Goal: Entertainment & Leisure: Consume media (video, audio)

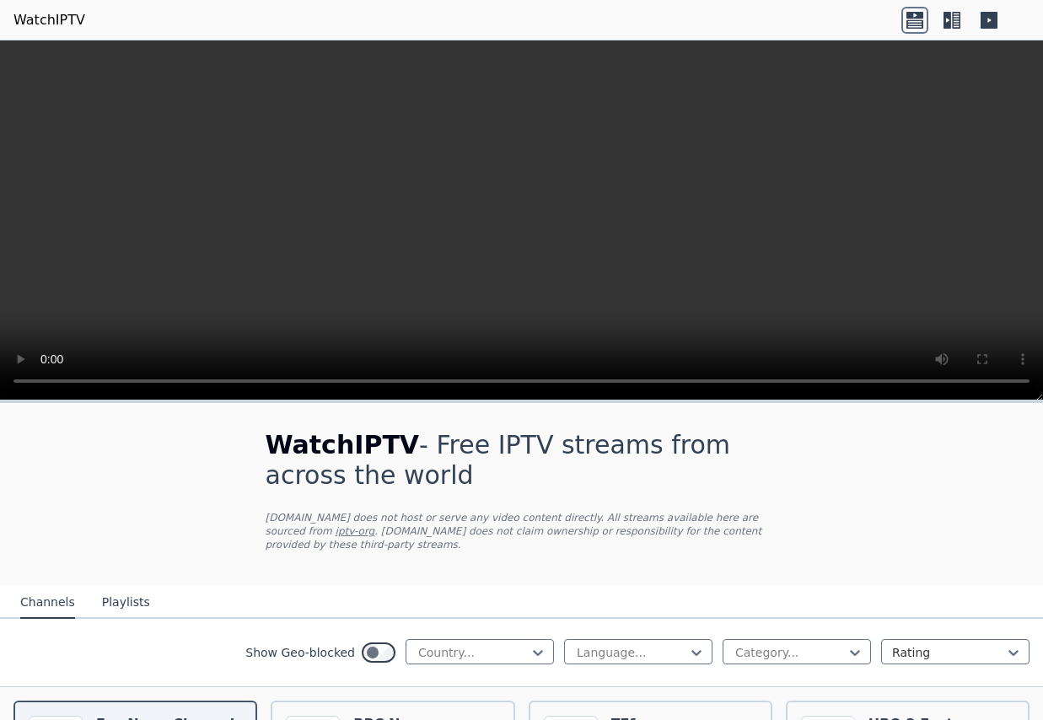
click at [948, 25] on icon at bounding box center [948, 20] width 8 height 17
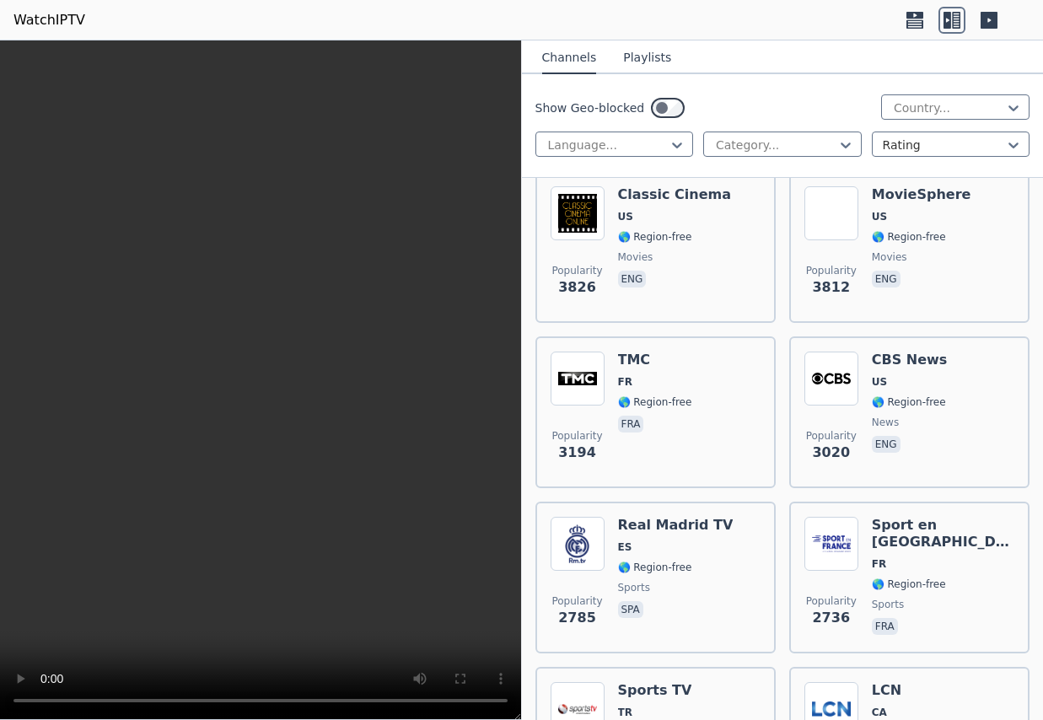
scroll to position [689, 0]
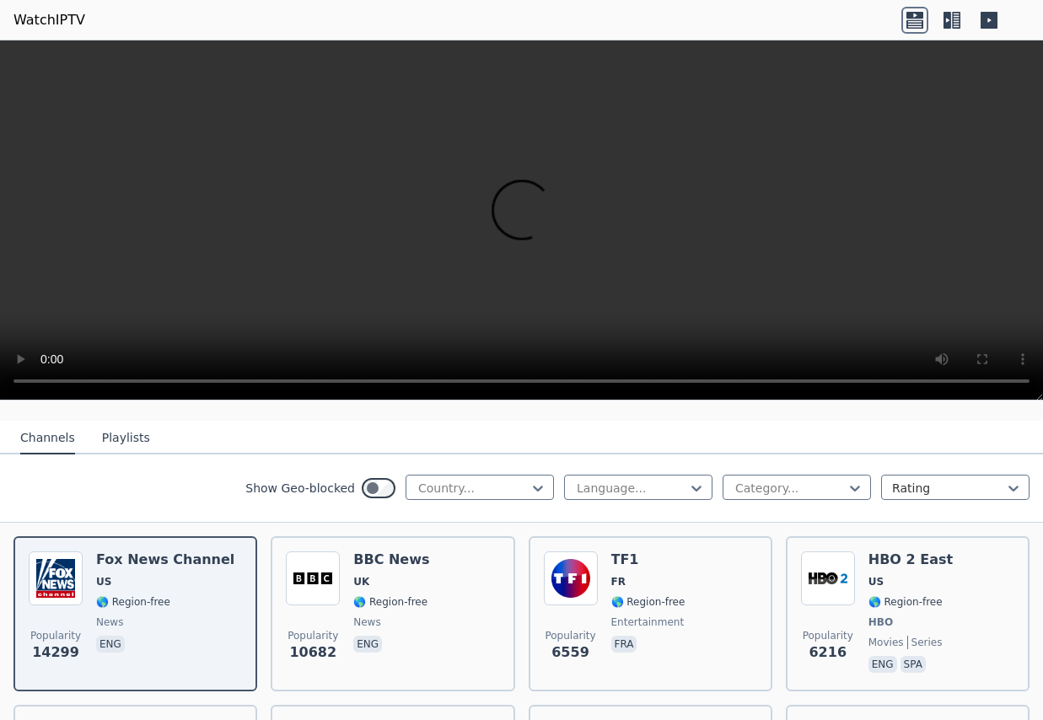
scroll to position [187, 0]
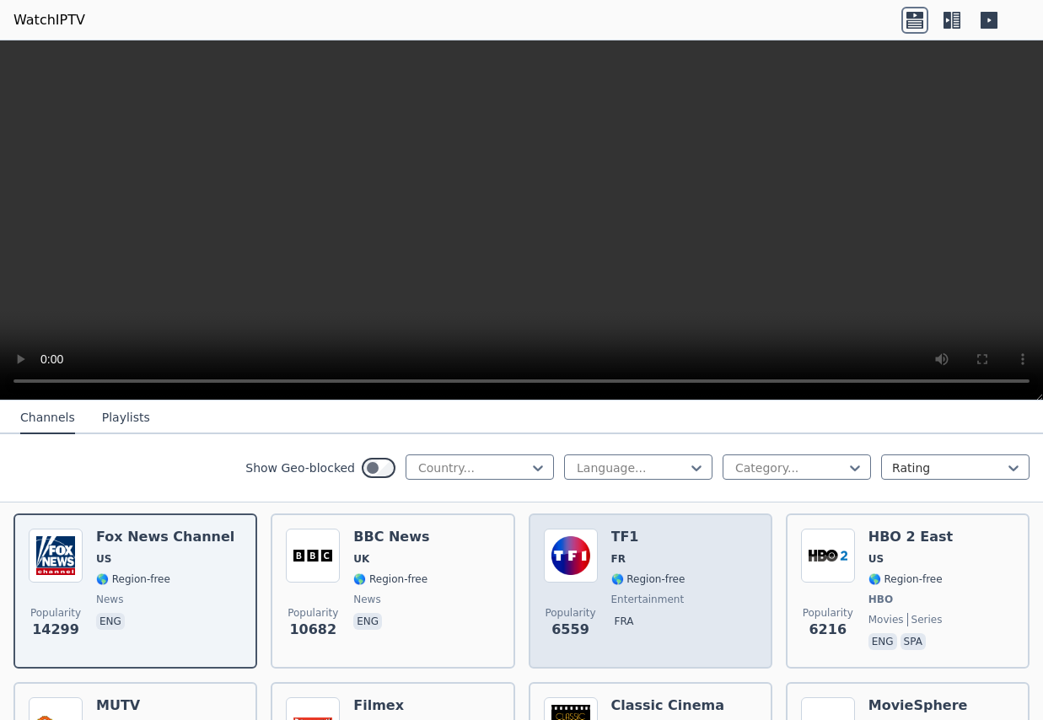
click at [623, 547] on div "TF1 FR 🌎 Region-free entertainment fra" at bounding box center [648, 591] width 74 height 125
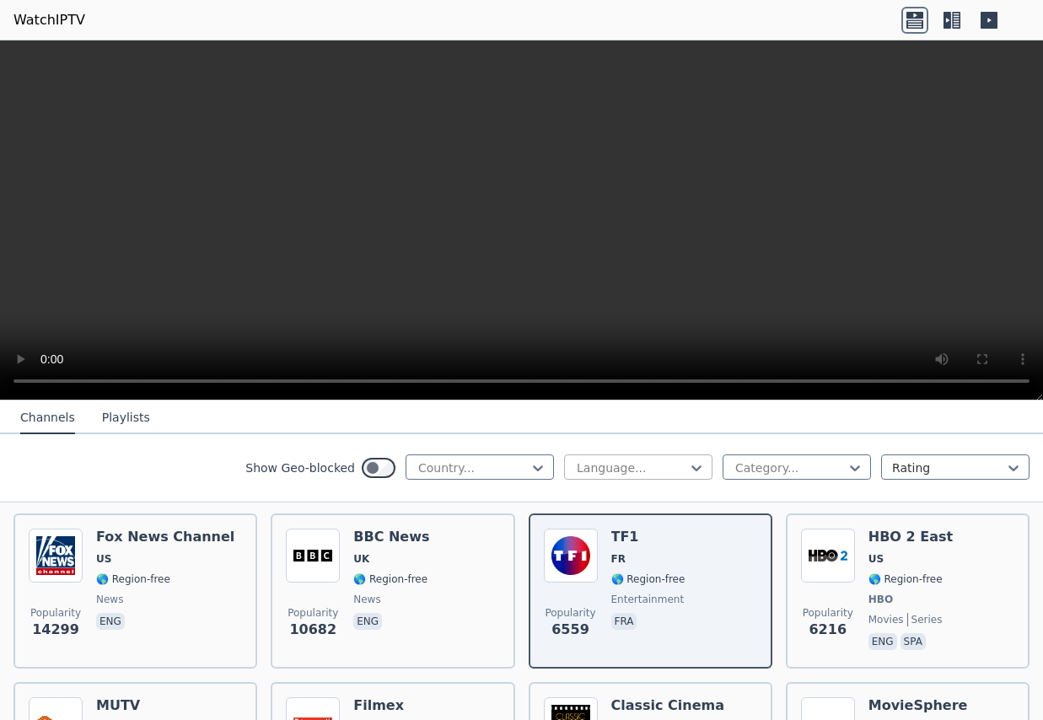
click at [625, 474] on div at bounding box center [631, 468] width 113 height 17
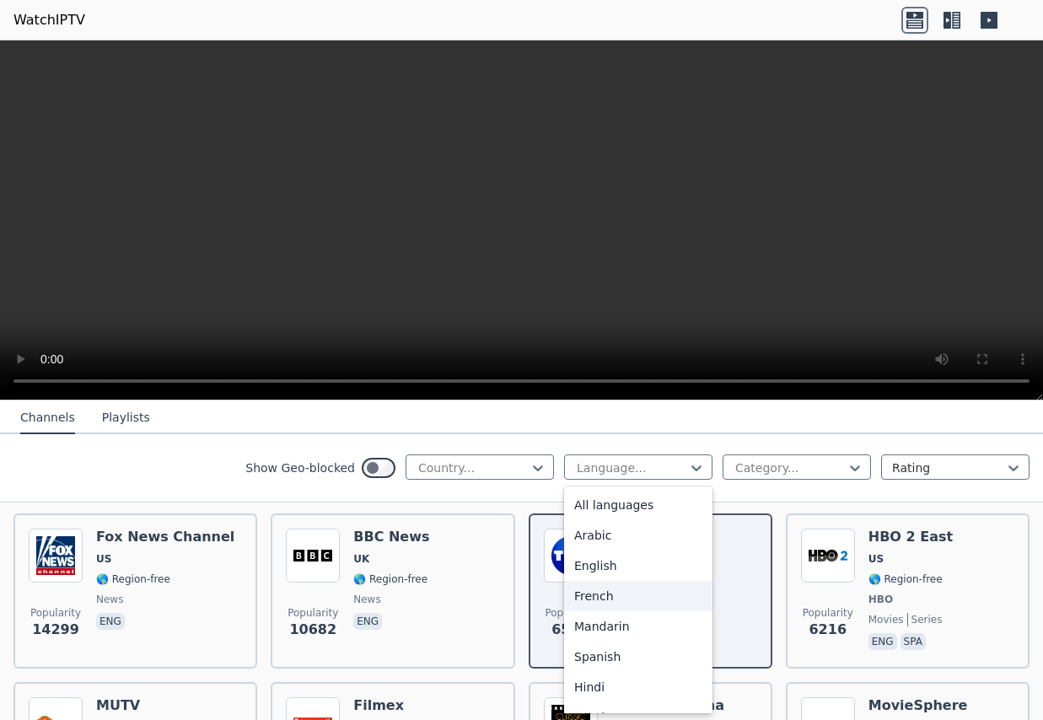
click at [597, 594] on div "French" at bounding box center [638, 596] width 148 height 30
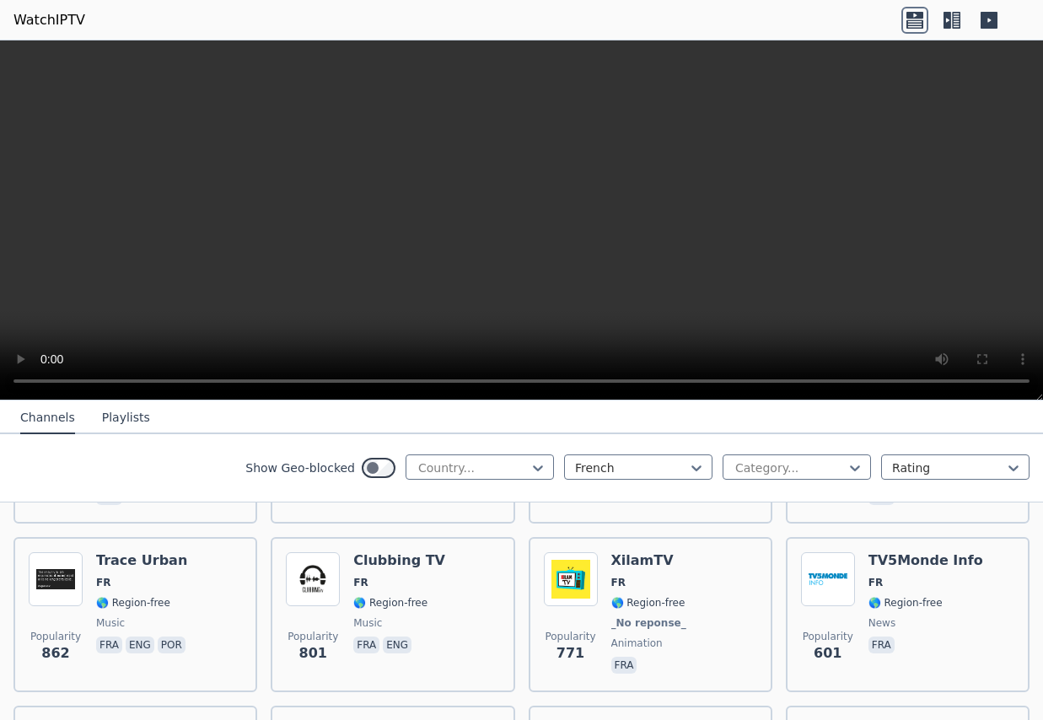
scroll to position [655, 0]
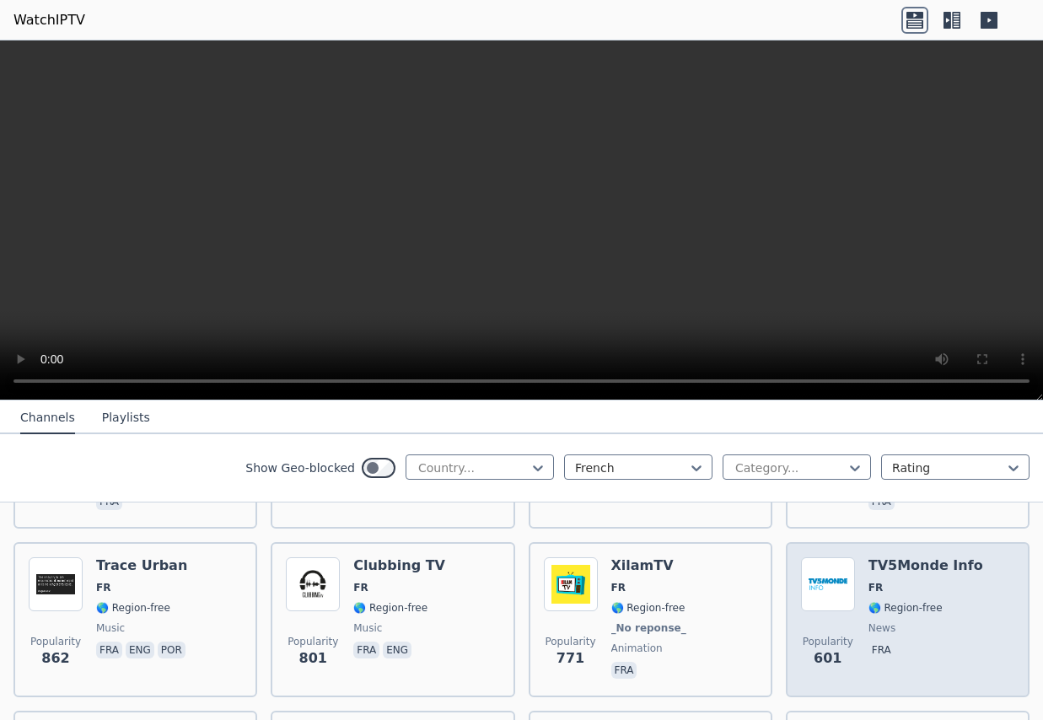
click at [876, 575] on div "TV5Monde Info FR 🌎 Region-free news fra" at bounding box center [926, 620] width 115 height 125
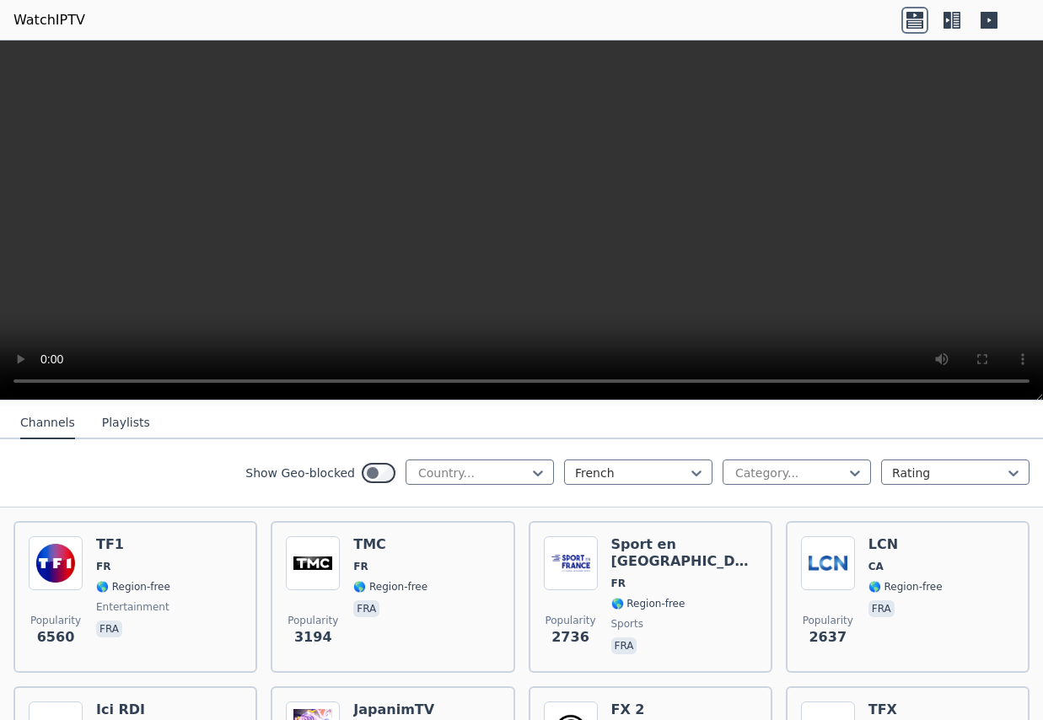
scroll to position [183, 0]
